Goal: Task Accomplishment & Management: Complete application form

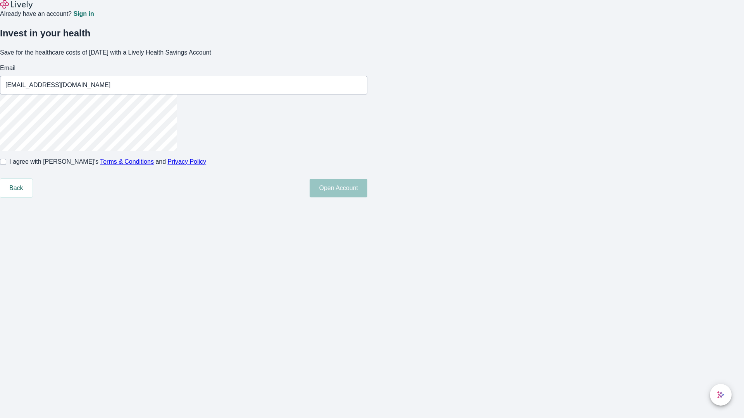
click at [6, 165] on input "I agree with Lively’s Terms & Conditions and Privacy Policy" at bounding box center [3, 162] width 6 height 6
checkbox input "true"
click at [367, 198] on button "Open Account" at bounding box center [338, 188] width 58 height 19
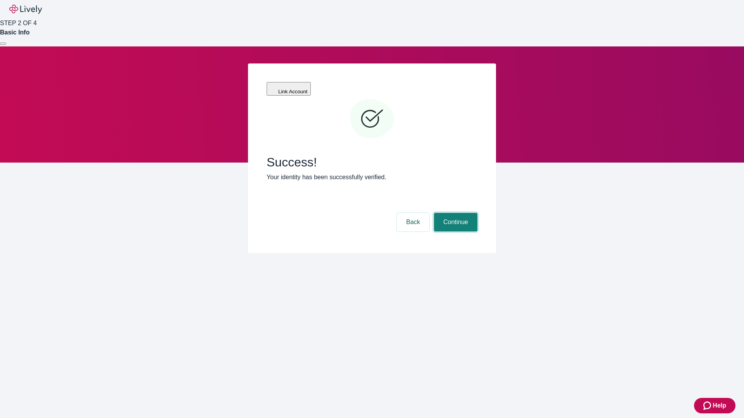
click at [454, 213] on button "Continue" at bounding box center [455, 222] width 43 height 19
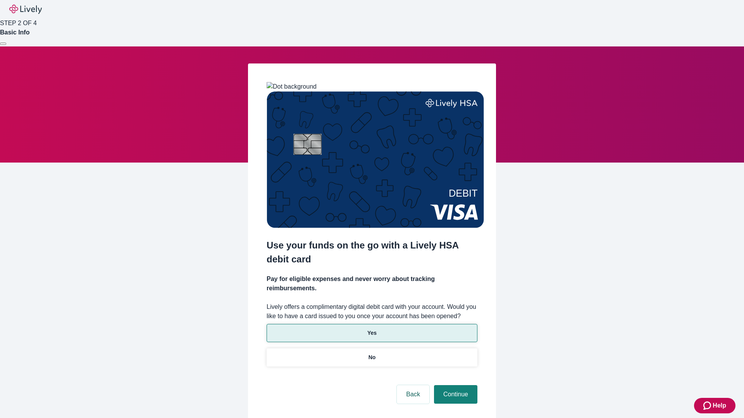
click at [371, 329] on p "Yes" at bounding box center [371, 333] width 9 height 8
click at [454, 385] on button "Continue" at bounding box center [455, 394] width 43 height 19
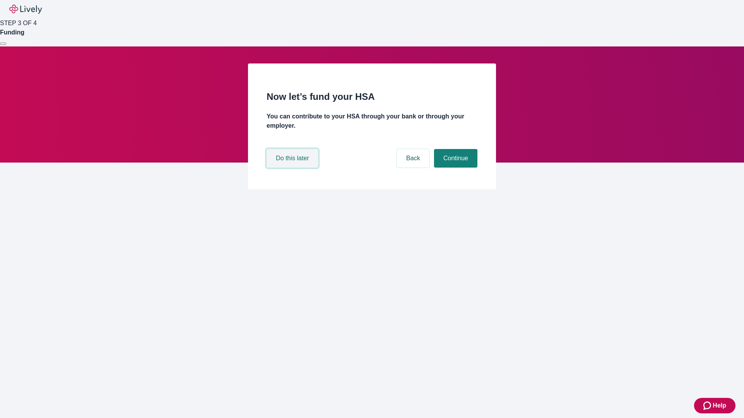
click at [293, 168] on button "Do this later" at bounding box center [292, 158] width 52 height 19
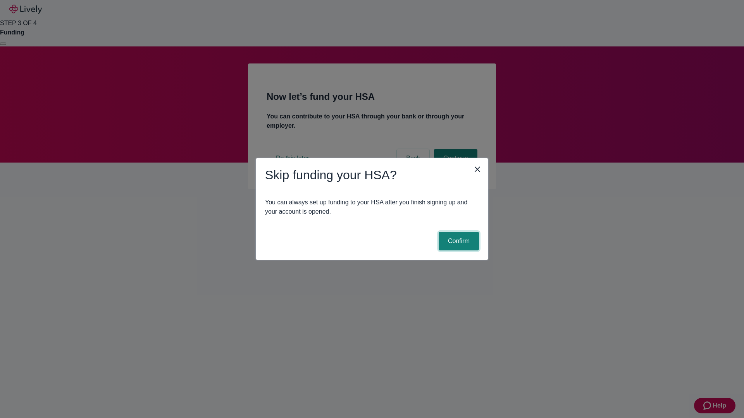
click at [457, 241] on button "Confirm" at bounding box center [458, 241] width 40 height 19
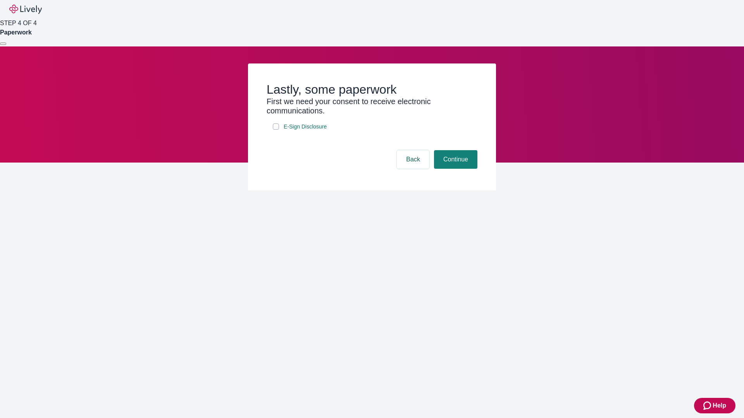
click at [276, 130] on input "E-Sign Disclosure" at bounding box center [276, 127] width 6 height 6
checkbox input "true"
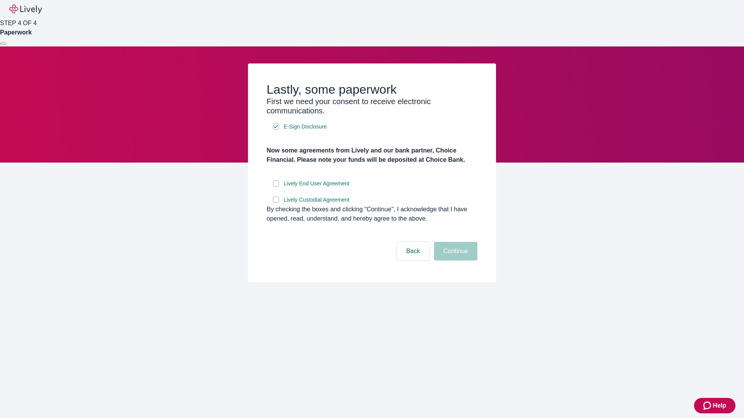
click at [276, 187] on input "Lively End User Agreement" at bounding box center [276, 183] width 6 height 6
checkbox input "true"
click at [276, 203] on input "Lively Custodial Agreement" at bounding box center [276, 200] width 6 height 6
checkbox input "true"
click at [454, 261] on button "Continue" at bounding box center [455, 251] width 43 height 19
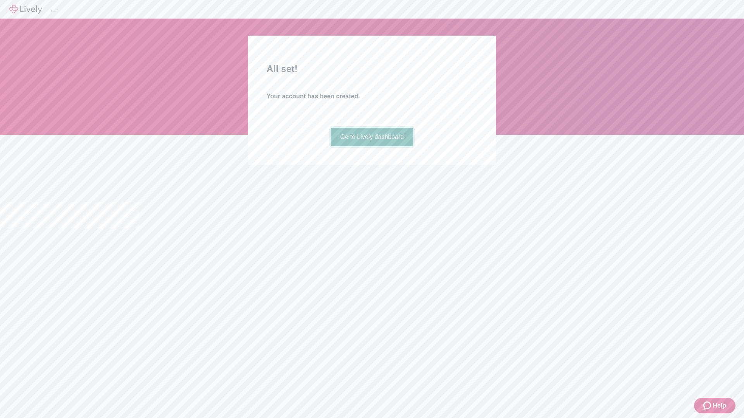
click at [371, 146] on link "Go to Lively dashboard" at bounding box center [372, 137] width 82 height 19
